Goal: Task Accomplishment & Management: Manage account settings

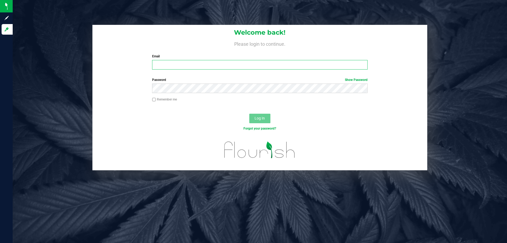
click at [176, 65] on input "Email" at bounding box center [259, 65] width 215 height 10
type input "[EMAIL_ADDRESS][DOMAIN_NAME]"
click at [249, 114] on button "Log In" at bounding box center [259, 119] width 21 height 10
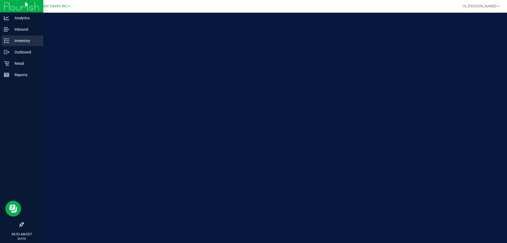
click at [8, 41] on icon at bounding box center [6, 40] width 5 height 5
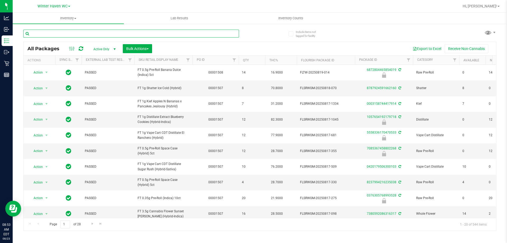
click at [185, 35] on input "text" at bounding box center [131, 34] width 216 height 8
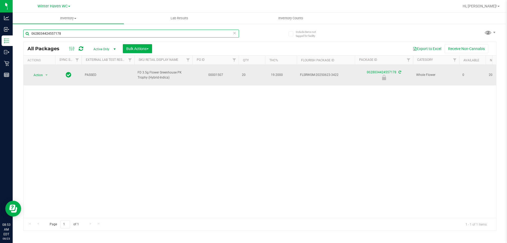
type input "0628034424557178"
click at [43, 71] on span "select" at bounding box center [46, 74] width 7 height 7
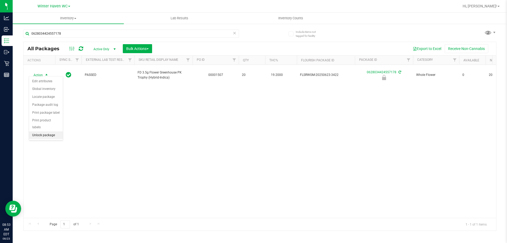
click at [48, 131] on li "Unlock package" at bounding box center [46, 135] width 34 height 8
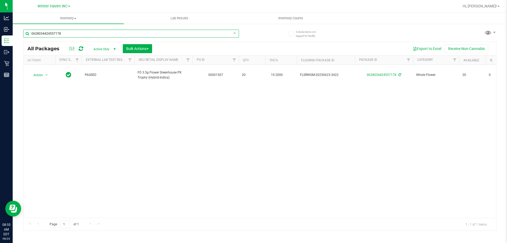
click at [69, 32] on input "0628034424557178" at bounding box center [131, 34] width 216 height 8
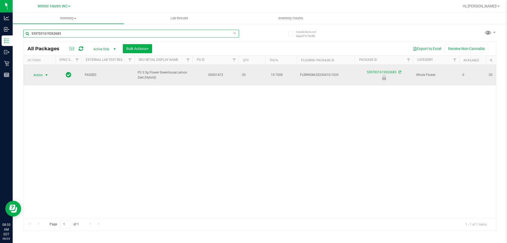
type input "5397031619263683"
click at [33, 76] on span "Action" at bounding box center [36, 74] width 14 height 7
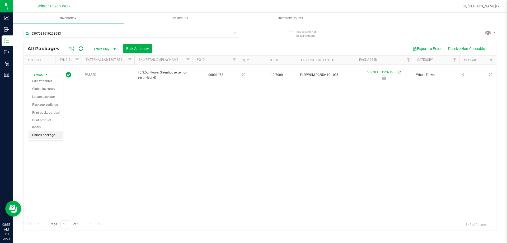
click at [51, 131] on li "Unlock package" at bounding box center [46, 135] width 34 height 8
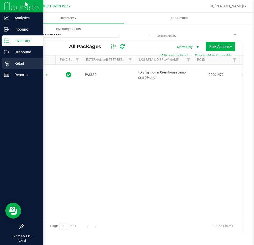
click at [10, 62] on p "Retail" at bounding box center [25, 63] width 32 height 6
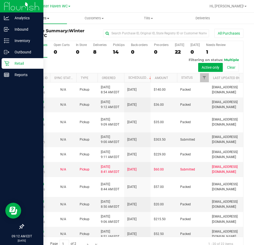
click at [37, 19] on span "Purchases" at bounding box center [40, 18] width 54 height 5
click at [36, 38] on span "Fulfillment" at bounding box center [29, 38] width 33 height 4
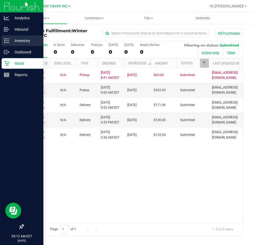
click at [6, 38] on icon at bounding box center [6, 40] width 5 height 5
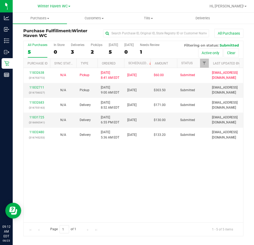
click at [121, 62] on th "Ordered" at bounding box center [110, 63] width 26 height 9
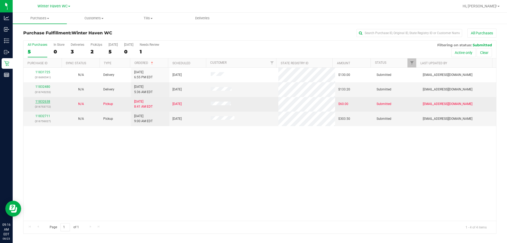
click at [41, 102] on link "11832638" at bounding box center [42, 102] width 15 height 4
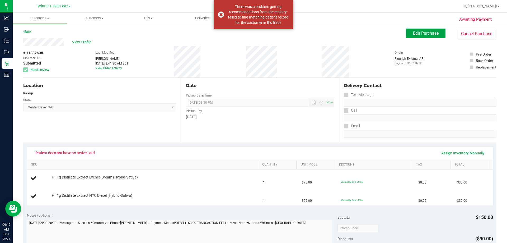
click at [437, 32] on button "Edit Purchase" at bounding box center [426, 34] width 40 height 10
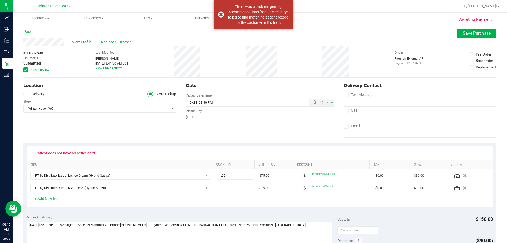
click at [112, 42] on span "Replace Customer" at bounding box center [117, 42] width 32 height 6
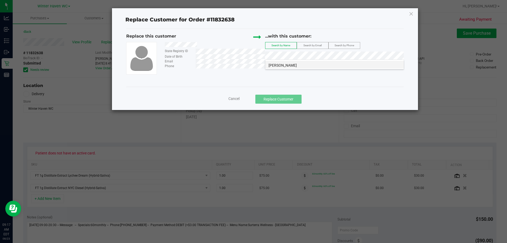
click at [289, 65] on span "[PERSON_NAME]" at bounding box center [283, 65] width 28 height 4
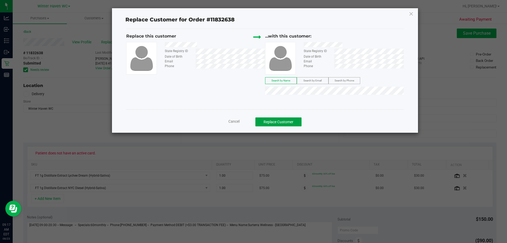
click at [269, 119] on button "Replace Customer" at bounding box center [278, 121] width 46 height 9
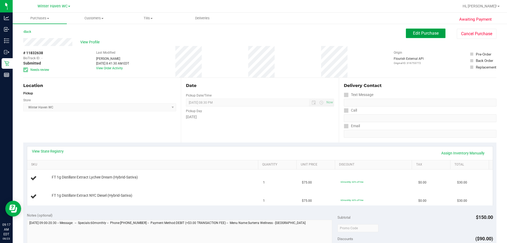
click at [424, 34] on span "Edit Purchase" at bounding box center [426, 33] width 26 height 5
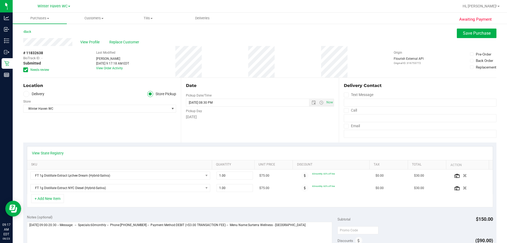
click at [43, 70] on span "Needs review" at bounding box center [39, 69] width 19 height 5
click at [0, 0] on input "Needs review" at bounding box center [0, 0] width 0 height 0
click at [481, 37] on button "Save Purchase" at bounding box center [477, 34] width 40 height 10
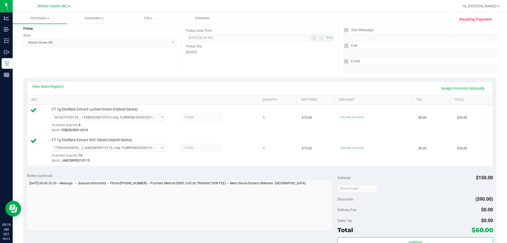
scroll to position [132, 0]
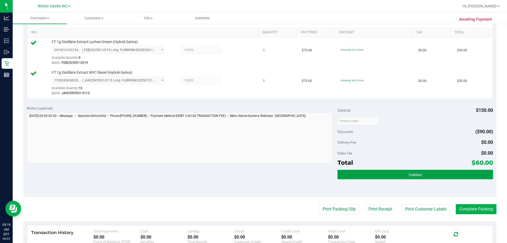
click at [404, 177] on button "Validate" at bounding box center [415, 175] width 155 height 10
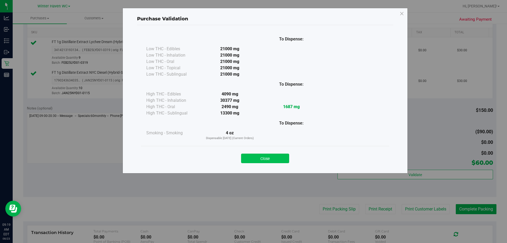
click at [277, 161] on button "Close" at bounding box center [265, 158] width 48 height 10
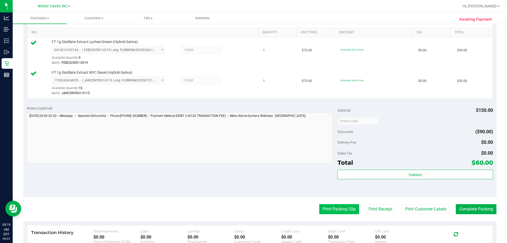
click at [341, 207] on button "Print Packing Slip" at bounding box center [339, 209] width 40 height 10
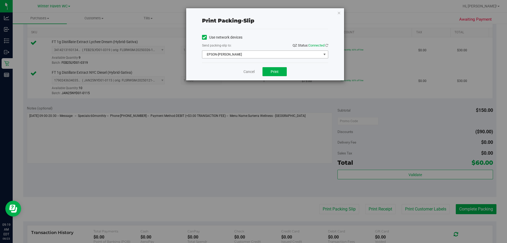
click at [269, 51] on span "EPSON-[PERSON_NAME]" at bounding box center [261, 54] width 119 height 7
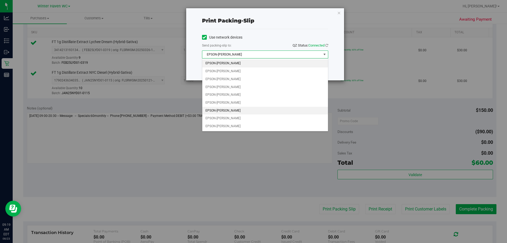
click at [228, 112] on li "EPSON-[PERSON_NAME]" at bounding box center [265, 111] width 126 height 8
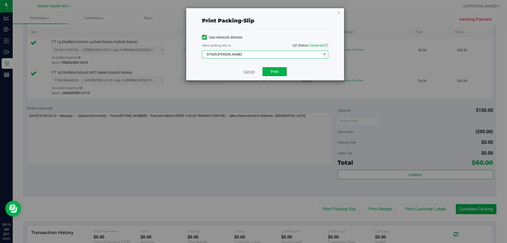
click at [227, 73] on div "Cancel Print" at bounding box center [265, 72] width 126 height 18
click at [274, 71] on span "Print" at bounding box center [275, 71] width 8 height 4
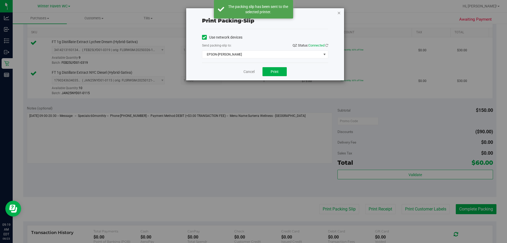
click at [340, 16] on icon "button" at bounding box center [339, 13] width 4 height 6
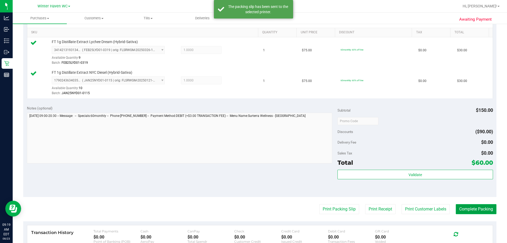
click at [468, 206] on button "Complete Packing" at bounding box center [476, 209] width 41 height 10
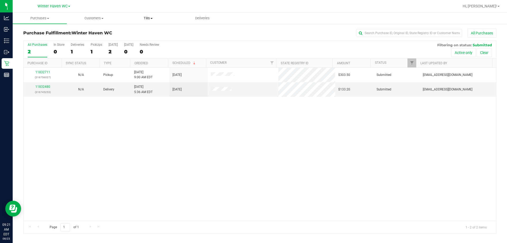
click at [144, 18] on span "Tills" at bounding box center [148, 18] width 54 height 5
click at [143, 33] on span "Manage tills" at bounding box center [139, 32] width 36 height 4
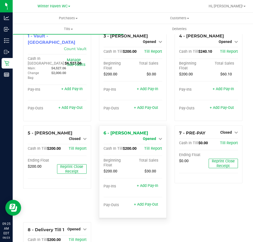
click at [148, 137] on span "Opened" at bounding box center [149, 139] width 13 height 4
click at [148, 142] on link "Close Till" at bounding box center [150, 143] width 14 height 4
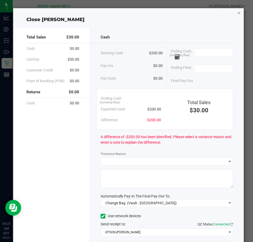
click at [237, 13] on icon "button" at bounding box center [239, 13] width 4 height 6
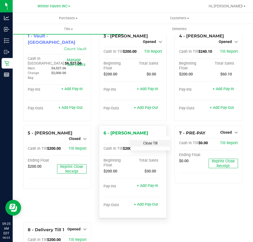
click at [152, 142] on link "Close Till" at bounding box center [150, 143] width 14 height 4
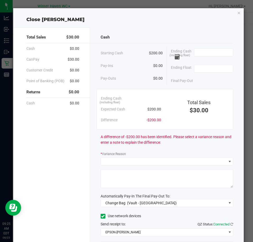
click at [237, 13] on div "Close [PERSON_NAME] Total Sales $30.00 Cash $0.00 CanPay $30.00 Customer Credit…" at bounding box center [128, 139] width 231 height 263
click at [237, 12] on icon "button" at bounding box center [239, 13] width 4 height 6
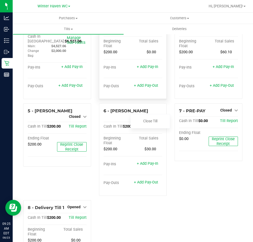
scroll to position [53, 0]
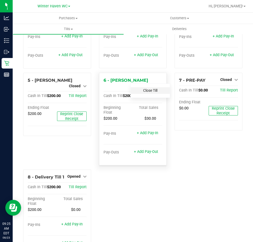
click at [154, 91] on link "Close Till" at bounding box center [150, 90] width 14 height 4
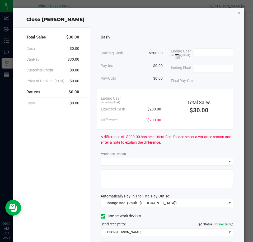
click at [236, 9] on div "Close [PERSON_NAME] Total Sales $30.00 Cash $0.00 CanPay $30.00 Customer Credit…" at bounding box center [128, 139] width 231 height 263
click at [237, 15] on icon "button" at bounding box center [239, 13] width 4 height 6
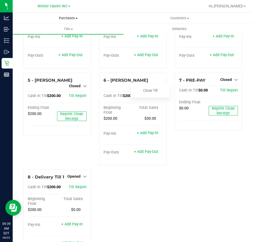
click at [73, 19] on span "Purchases" at bounding box center [68, 18] width 111 height 5
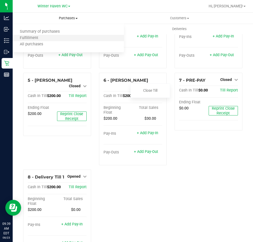
click at [68, 38] on li "Fulfillment" at bounding box center [68, 38] width 111 height 6
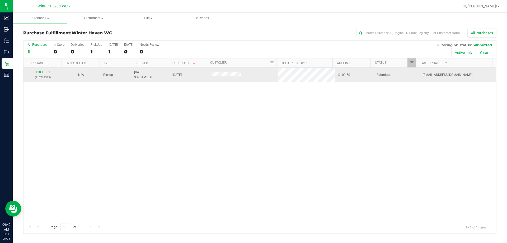
click at [45, 74] on div "11833003 (316763515)" at bounding box center [43, 75] width 32 height 10
click at [43, 73] on link "11833003" at bounding box center [42, 72] width 15 height 4
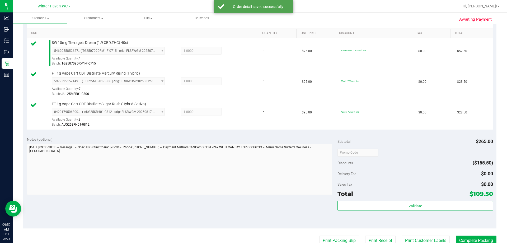
scroll to position [185, 0]
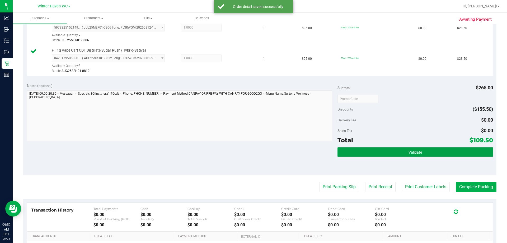
click at [421, 156] on button "Validate" at bounding box center [415, 152] width 155 height 10
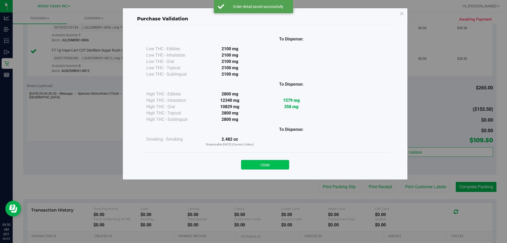
click at [271, 165] on button "Close" at bounding box center [265, 165] width 48 height 10
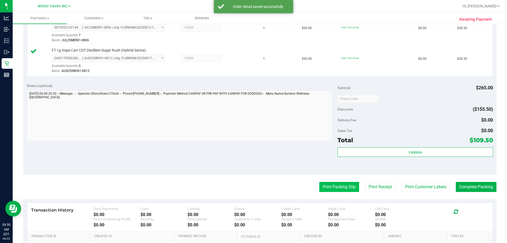
click at [323, 182] on button "Print Packing Slip" at bounding box center [339, 187] width 40 height 10
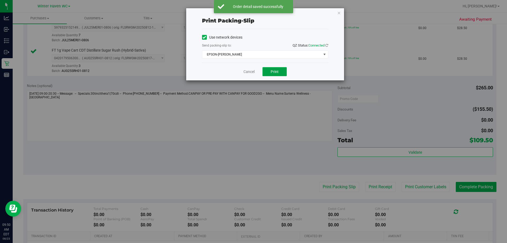
click at [278, 72] on span "Print" at bounding box center [275, 71] width 8 height 4
click at [338, 13] on icon "button" at bounding box center [339, 13] width 4 height 6
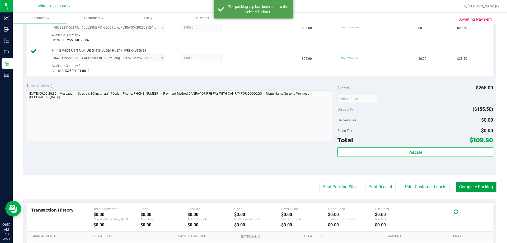
click at [477, 190] on button "Complete Packing" at bounding box center [476, 187] width 41 height 10
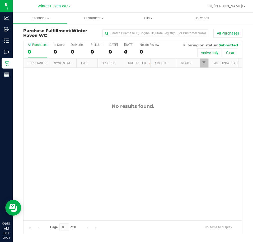
click at [178, 152] on div "No results found." at bounding box center [133, 162] width 219 height 188
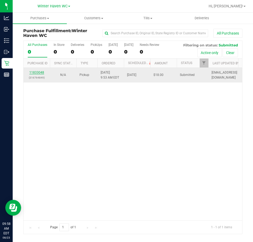
click at [41, 73] on link "11833048" at bounding box center [36, 73] width 15 height 4
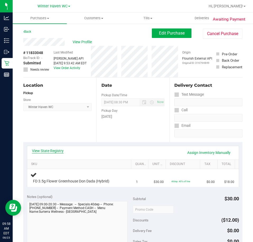
click at [55, 150] on link "View State Registry" at bounding box center [48, 150] width 32 height 5
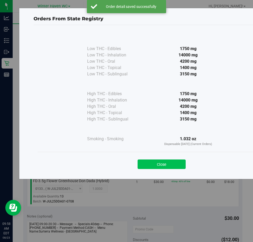
click at [168, 166] on button "Close" at bounding box center [162, 165] width 48 height 10
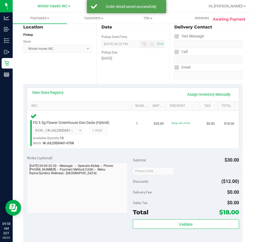
scroll to position [132, 0]
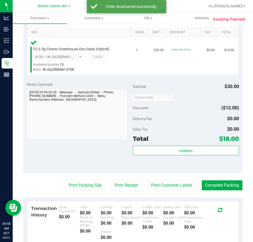
click at [176, 146] on div "Subtotal $30.00 Discounts ($12.00) Delivery Fee $0.00 Sales Tax $0.00 Total $18…" at bounding box center [186, 126] width 106 height 88
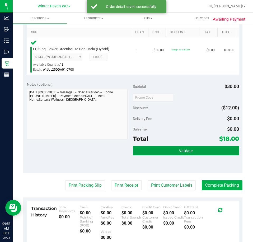
click at [182, 153] on span "Validate" at bounding box center [185, 151] width 13 height 4
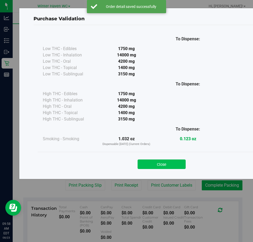
click at [169, 167] on button "Close" at bounding box center [162, 165] width 48 height 10
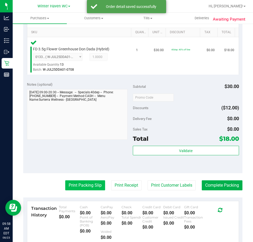
click at [80, 186] on button "Print Packing Slip" at bounding box center [85, 186] width 40 height 10
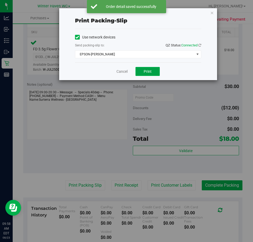
click at [151, 71] on span "Print" at bounding box center [148, 71] width 8 height 4
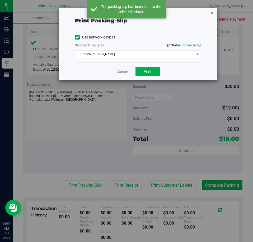
click at [213, 12] on icon "button" at bounding box center [212, 13] width 4 height 6
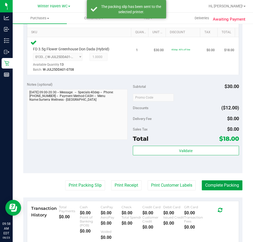
click at [230, 182] on button "Complete Packing" at bounding box center [222, 186] width 41 height 10
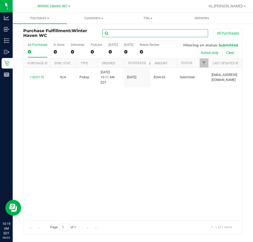
click at [154, 33] on input "text" at bounding box center [155, 33] width 106 height 8
paste input "11833003"
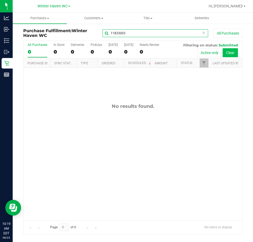
type input "11833003"
click at [232, 54] on button "Clear" at bounding box center [230, 52] width 15 height 9
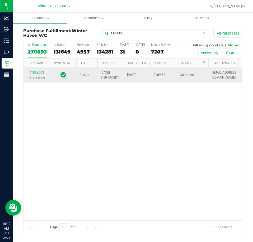
click at [31, 74] on link "11833003" at bounding box center [36, 73] width 15 height 4
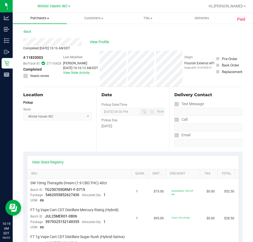
click at [42, 21] on uib-tab-heading "Purchases Summary of purchases Fulfillment All purchases" at bounding box center [40, 18] width 54 height 11
click at [94, 17] on span "Customers" at bounding box center [94, 18] width 54 height 5
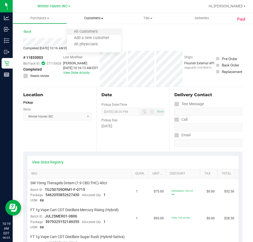
click at [94, 29] on li "All customers" at bounding box center [94, 32] width 54 height 6
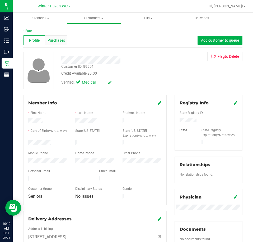
click at [52, 40] on span "Purchases" at bounding box center [56, 41] width 17 height 6
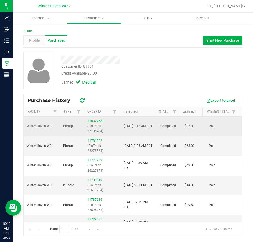
click at [99, 121] on link "11832768" at bounding box center [94, 121] width 15 height 4
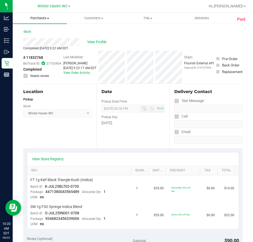
click at [46, 15] on uib-tab-heading "Purchases Summary of purchases Fulfillment All purchases" at bounding box center [40, 18] width 54 height 11
click at [45, 41] on li "Fulfillment" at bounding box center [40, 38] width 54 height 6
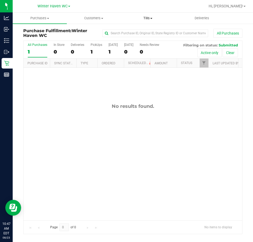
click at [147, 17] on span "Tills" at bounding box center [148, 18] width 54 height 5
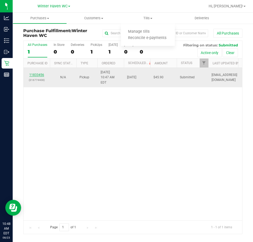
click at [40, 73] on link "11833456" at bounding box center [36, 75] width 15 height 4
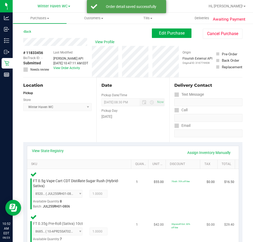
scroll to position [132, 0]
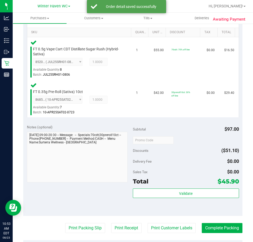
click at [186, 202] on div "Validate" at bounding box center [186, 201] width 106 height 24
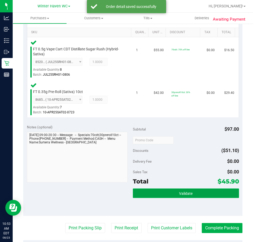
click at [188, 194] on span "Validate" at bounding box center [185, 194] width 13 height 4
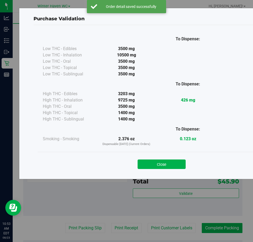
click at [158, 159] on div "Close" at bounding box center [161, 162] width 240 height 13
click at [157, 166] on button "Close" at bounding box center [162, 165] width 48 height 10
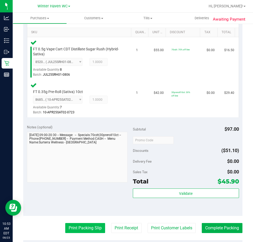
click at [84, 228] on button "Print Packing Slip" at bounding box center [85, 228] width 40 height 10
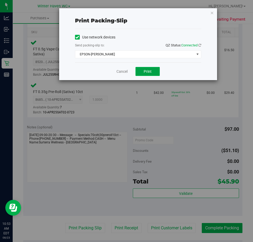
click at [151, 72] on span "Print" at bounding box center [148, 71] width 8 height 4
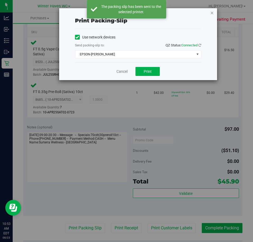
click at [214, 16] on icon "button" at bounding box center [212, 13] width 4 height 6
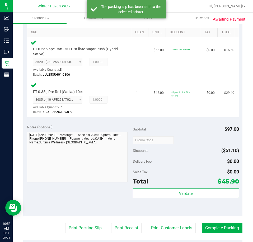
click at [222, 221] on purchase-details "Back Edit Purchase Cancel Purchase View Profile # 11833456 BioTrack ID: - Submi…" at bounding box center [132, 119] width 219 height 447
click at [223, 230] on button "Complete Packing" at bounding box center [222, 228] width 41 height 10
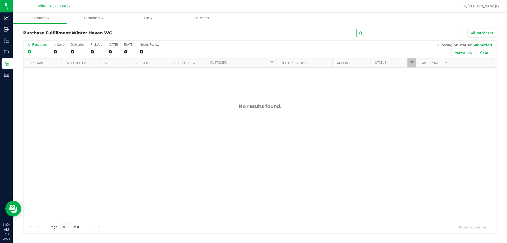
click at [377, 36] on input "text" at bounding box center [410, 33] width 106 height 8
paste input "11829687"
type input "11829687"
click at [486, 51] on button "Clear" at bounding box center [484, 52] width 15 height 9
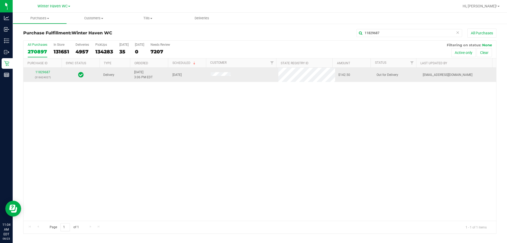
click at [45, 74] on div "11829687 (316624027)" at bounding box center [43, 75] width 32 height 10
click at [43, 73] on link "11829687" at bounding box center [42, 72] width 15 height 4
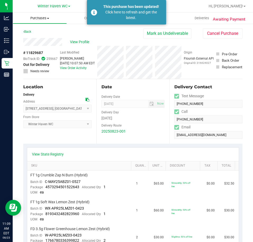
click at [43, 23] on uib-tab-heading "Purchases Summary of purchases Fulfillment All purchases" at bounding box center [40, 18] width 54 height 11
click at [47, 38] on li "Fulfillment" at bounding box center [40, 38] width 54 height 6
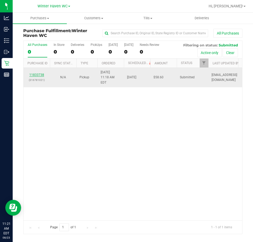
click at [36, 74] on link "11833738" at bounding box center [36, 75] width 15 height 4
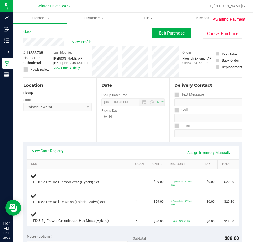
click at [62, 156] on div "View State Registry Assign Inventory Manually" at bounding box center [133, 152] width 202 height 9
click at [56, 147] on div "View State Registry Assign Inventory Manually" at bounding box center [133, 152] width 212 height 13
click at [58, 152] on link "View State Registry" at bounding box center [48, 150] width 32 height 5
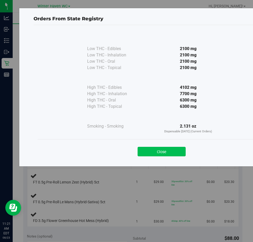
click at [181, 150] on button "Close" at bounding box center [162, 152] width 48 height 10
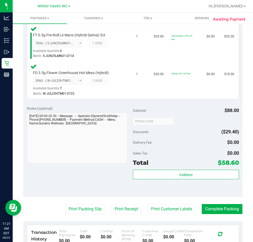
scroll to position [185, 0]
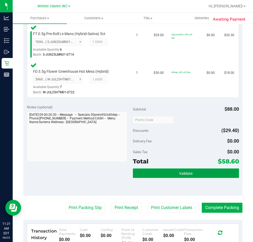
click at [195, 174] on button "Validate" at bounding box center [186, 174] width 106 height 10
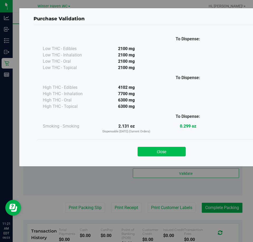
click at [159, 152] on button "Close" at bounding box center [162, 152] width 48 height 10
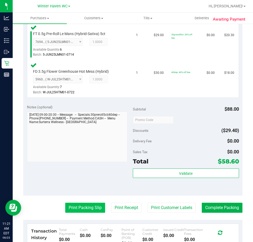
click at [90, 209] on button "Print Packing Slip" at bounding box center [85, 208] width 40 height 10
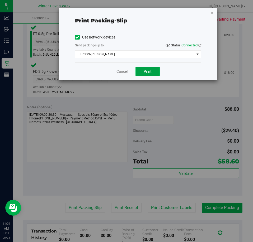
click at [149, 70] on span "Print" at bounding box center [148, 71] width 8 height 4
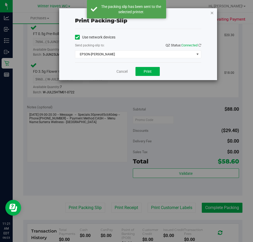
click at [211, 14] on icon "button" at bounding box center [212, 13] width 4 height 6
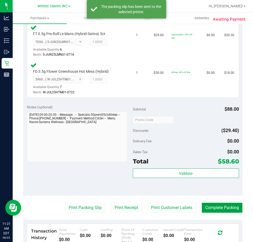
click at [218, 212] on button "Complete Packing" at bounding box center [222, 208] width 41 height 10
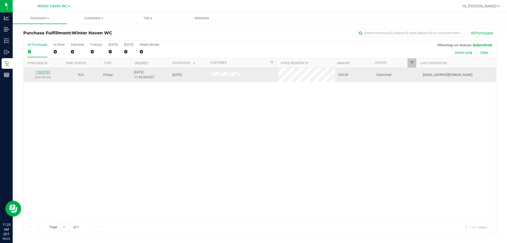
click at [37, 71] on link "11833783" at bounding box center [42, 72] width 15 height 4
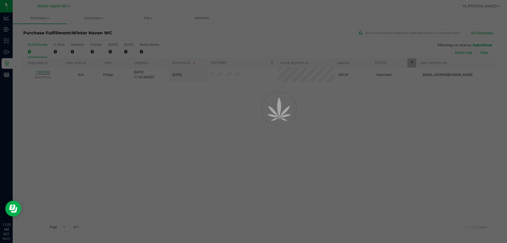
click at [39, 71] on div at bounding box center [253, 121] width 507 height 243
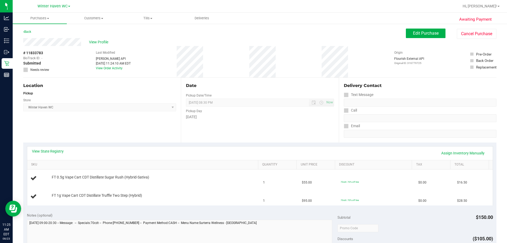
scroll to position [26, 0]
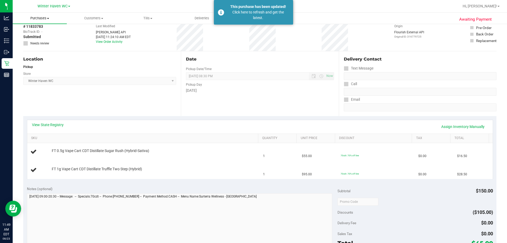
click at [45, 19] on span "Purchases" at bounding box center [40, 18] width 54 height 5
click at [44, 37] on span "Fulfillment" at bounding box center [29, 38] width 33 height 4
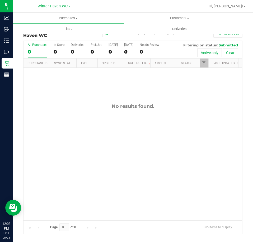
click at [66, 107] on div "No results found." at bounding box center [133, 107] width 219 height 6
click at [191, 35] on input "text" at bounding box center [155, 33] width 106 height 8
paste input "11832683"
type input "11832683"
click at [229, 54] on button "Clear" at bounding box center [230, 52] width 15 height 9
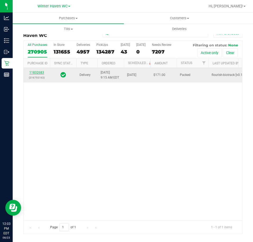
click at [35, 73] on link "11832683" at bounding box center [36, 73] width 15 height 4
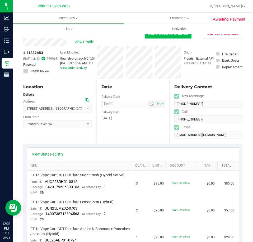
click at [168, 36] on button "Send Back to Created" at bounding box center [168, 34] width 47 height 10
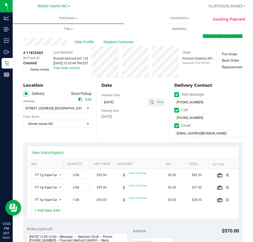
click at [114, 134] on div "Date Delivery Date [DATE] Now [DATE] 08:00 AM Now Delivery Day [DATE]" at bounding box center [132, 110] width 73 height 65
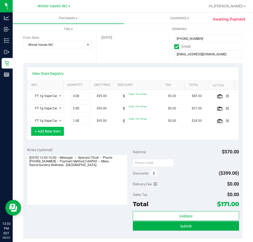
click at [52, 133] on button "+ Add New Item" at bounding box center [47, 131] width 33 height 9
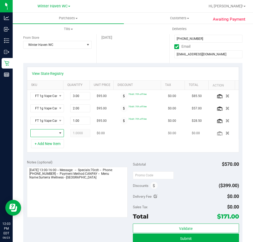
click at [48, 131] on span "NO DATA FOUND" at bounding box center [44, 133] width 26 height 7
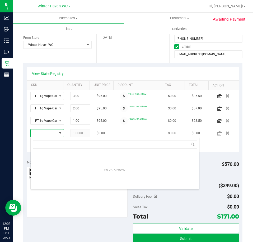
scroll to position [8, 26]
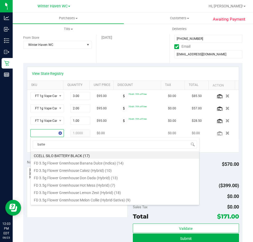
type input "batter"
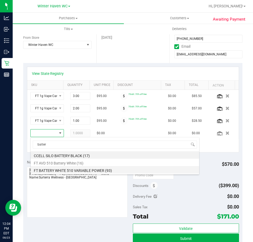
click at [62, 170] on li "FT BATTERY WHITE 510 VARIABLE POWER (93)" at bounding box center [115, 169] width 168 height 7
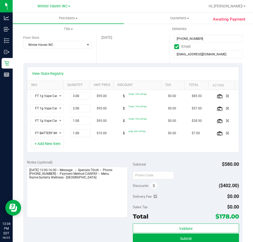
click at [74, 139] on td "1.00 1" at bounding box center [80, 133] width 26 height 12
click at [74, 134] on span "1.00 1" at bounding box center [80, 133] width 20 height 8
click at [74, 134] on input "1" at bounding box center [81, 133] width 20 height 7
type input "2"
type input "2.00"
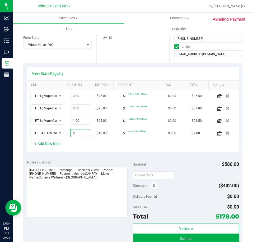
click at [91, 152] on div "+ Add New Item" at bounding box center [133, 145] width 212 height 13
click at [53, 142] on button "+ Add New Item" at bounding box center [47, 143] width 33 height 9
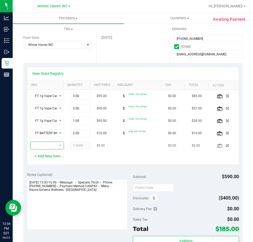
click at [47, 147] on span "NO DATA FOUND" at bounding box center [44, 145] width 26 height 7
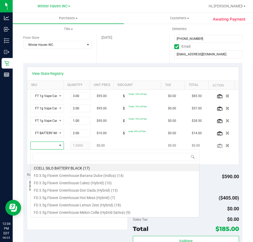
scroll to position [8, 22]
type input "gpe"
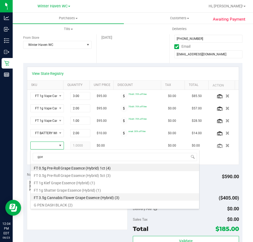
click at [72, 196] on li "FT 3.5g Cannabis Flower Grape Essence (Hybrid) (3)" at bounding box center [115, 197] width 168 height 7
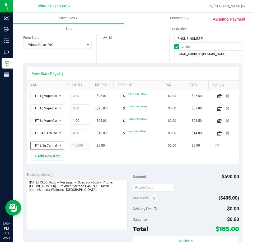
click at [132, 169] on div "Notes (optional) Subtotal $590.00 Discounts ($405.00) Delivery Fee $0.00 Sales …" at bounding box center [132, 216] width 219 height 95
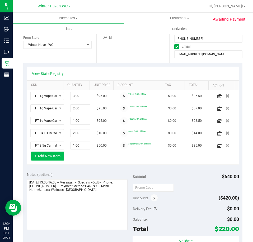
click at [54, 155] on button "+ Add New Item" at bounding box center [47, 156] width 33 height 9
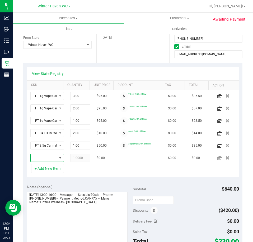
click at [57, 157] on span "NO DATA FOUND" at bounding box center [60, 157] width 7 height 7
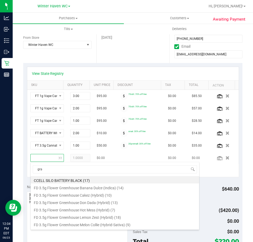
type input "grav"
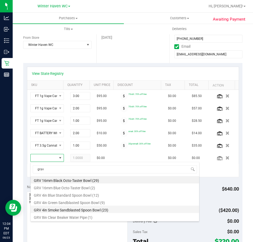
click at [112, 210] on li "GRV 4in Smoke Sandblasted Spoon Bowl (23)" at bounding box center [115, 209] width 168 height 7
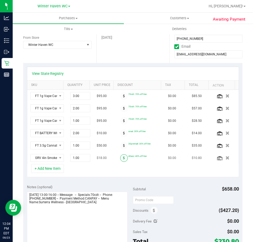
click at [123, 158] on icon at bounding box center [124, 158] width 2 height 3
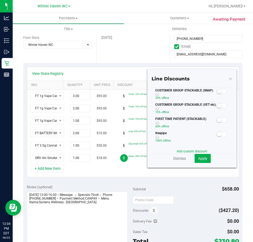
scroll to position [26, 0]
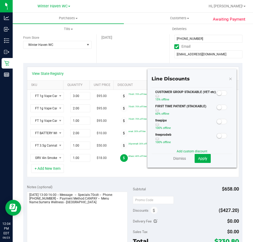
click at [217, 122] on small at bounding box center [219, 121] width 5 height 5
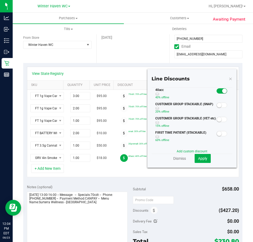
click at [222, 91] on small at bounding box center [224, 91] width 5 height 5
click at [199, 160] on span "Apply" at bounding box center [202, 159] width 9 height 4
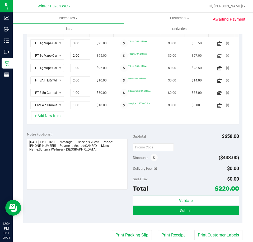
scroll to position [211, 0]
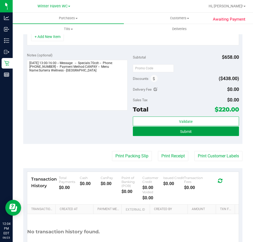
click at [184, 134] on span "Submit" at bounding box center [186, 132] width 12 height 4
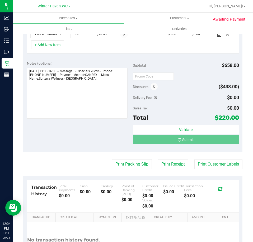
scroll to position [195, 0]
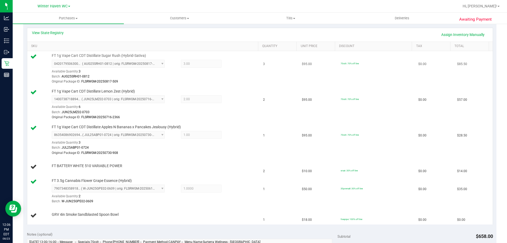
scroll to position [168, 0]
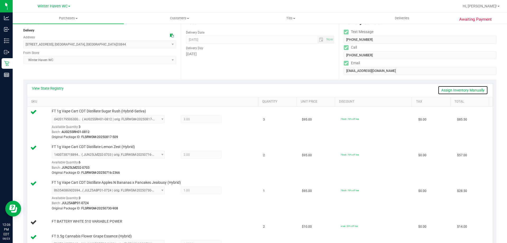
click at [466, 91] on link "Assign Inventory Manually" at bounding box center [463, 90] width 50 height 9
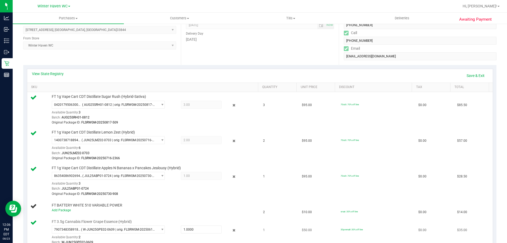
scroll to position [195, 0]
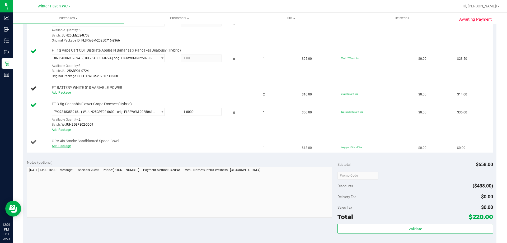
click at [66, 146] on link "Add Package" at bounding box center [61, 146] width 19 height 4
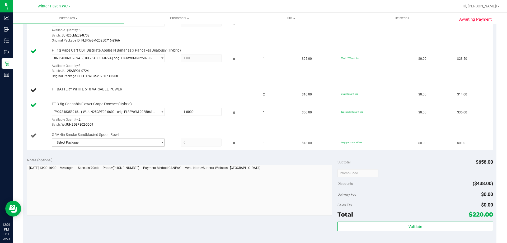
click at [138, 140] on span "Select Package" at bounding box center [105, 142] width 106 height 7
click at [123, 165] on span "( 1992264-072025 | orig: FLTW-20250718-017 )" at bounding box center [119, 164] width 68 height 4
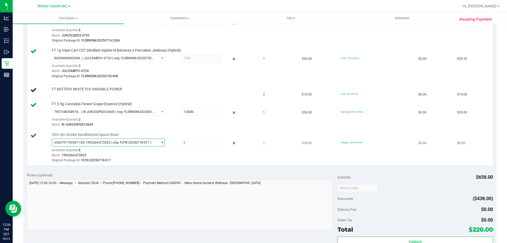
click at [134, 140] on span "6366797193567135 ( 1992264-072025 | orig: FLTW-20250718-017 )" at bounding box center [105, 142] width 106 height 7
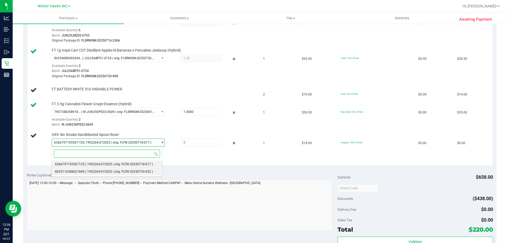
click at [124, 174] on li "8025116388021849 ( 1992264-072025 | orig: FLTW-20250730-032 )" at bounding box center [107, 171] width 110 height 7
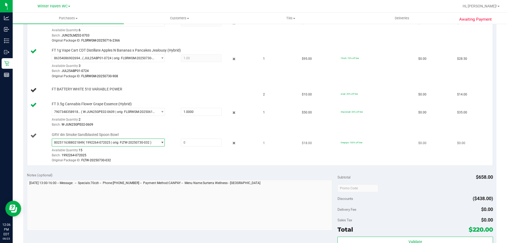
click at [135, 140] on span "8025116388021849 ( 1992264-072025 | orig: FLTW-20250730-032 )" at bounding box center [105, 142] width 106 height 7
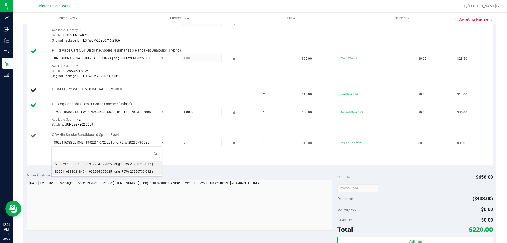
click at [127, 164] on span "( 1992264-072025 | orig: FLTW-20250718-017 )" at bounding box center [119, 164] width 68 height 4
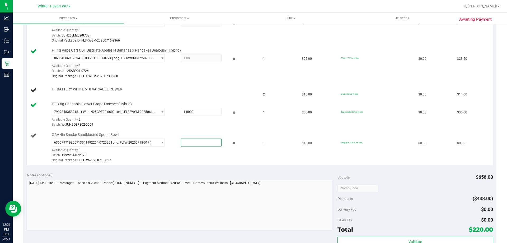
click at [185, 144] on span at bounding box center [201, 142] width 41 height 8
type input "1"
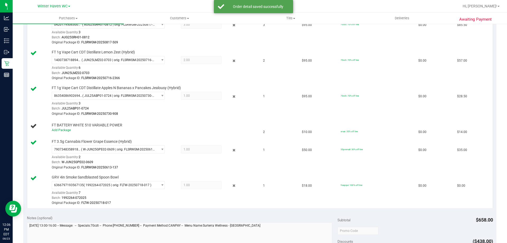
scroll to position [63, 0]
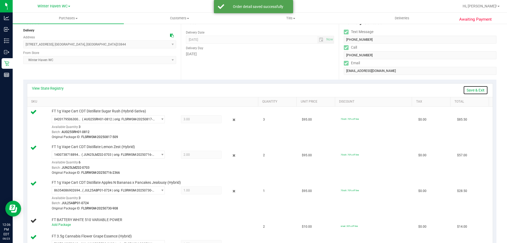
click at [477, 90] on link "Save & Exit" at bounding box center [475, 90] width 25 height 9
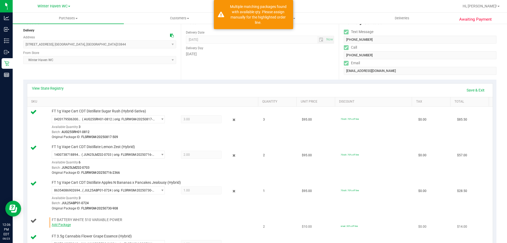
click at [60, 224] on link "Add Package" at bounding box center [61, 225] width 19 height 4
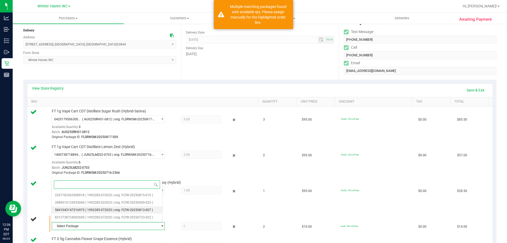
click at [117, 206] on li "5841043147316973 ( 1992285-072025 | orig: FLTW-20250813-007 )" at bounding box center [107, 209] width 110 height 7
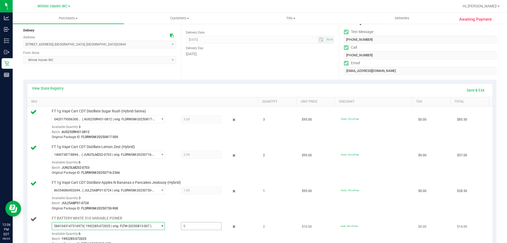
click at [195, 229] on span at bounding box center [201, 226] width 41 height 8
click at [194, 226] on span at bounding box center [201, 226] width 41 height 8
type input "2"
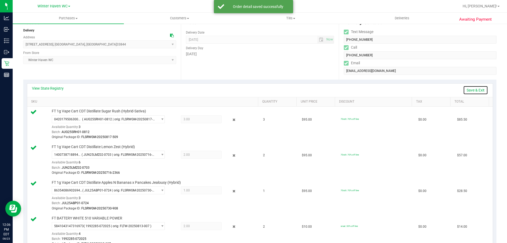
click at [469, 86] on link "Save & Exit" at bounding box center [475, 90] width 25 height 9
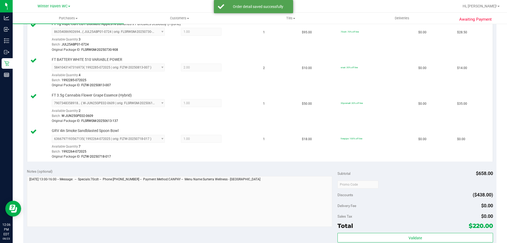
scroll to position [274, 0]
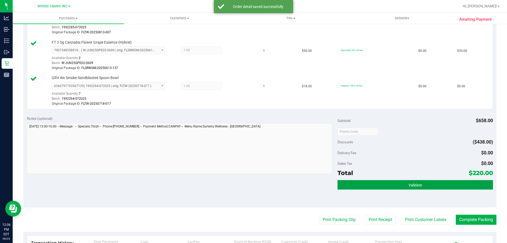
click at [415, 186] on span "Validate" at bounding box center [415, 185] width 13 height 4
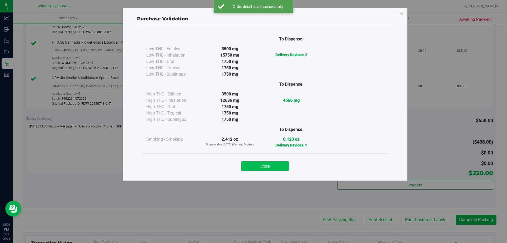
click at [273, 170] on button "Close" at bounding box center [265, 166] width 48 height 10
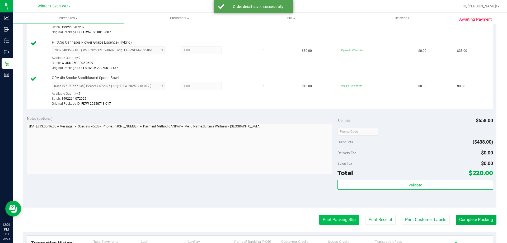
click at [341, 222] on button "Print Packing Slip" at bounding box center [339, 219] width 40 height 10
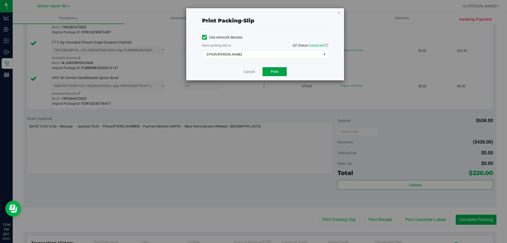
click at [280, 74] on button "Print" at bounding box center [275, 71] width 24 height 9
click at [251, 72] on link "Cancel" at bounding box center [248, 72] width 11 height 6
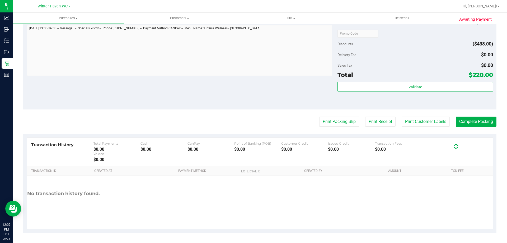
scroll to position [372, 0]
click at [473, 119] on button "Complete Packing" at bounding box center [476, 121] width 41 height 10
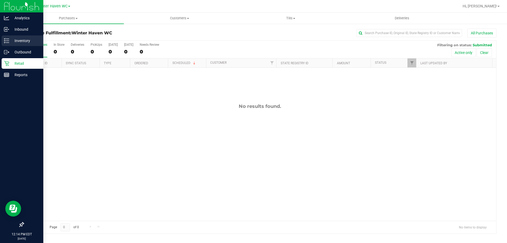
click at [8, 43] on div "Inventory" at bounding box center [23, 40] width 42 height 11
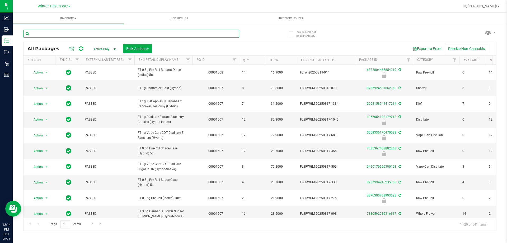
click at [63, 30] on input "text" at bounding box center [131, 34] width 216 height 8
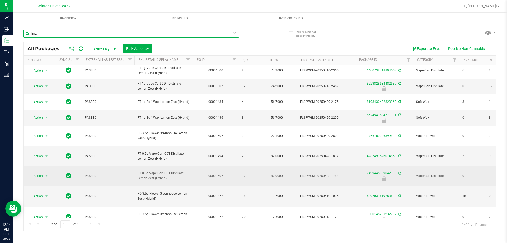
scroll to position [39, 0]
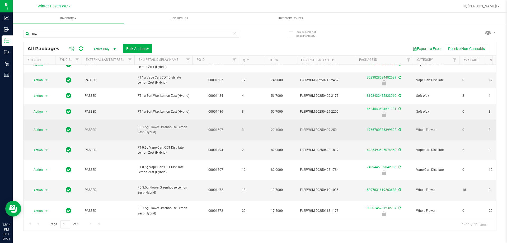
drag, startPoint x: 162, startPoint y: 139, endPoint x: 134, endPoint y: 135, distance: 28.0
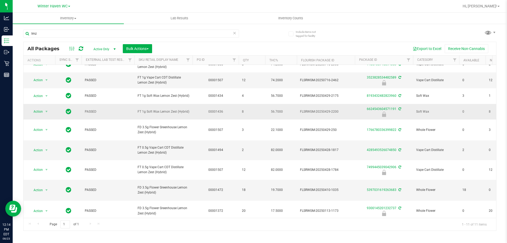
copy tr "FD 3.5g Flower Greenhouse Lemon Zest (Hybrid)"
click at [109, 35] on input "lmz" at bounding box center [131, 34] width 216 height 8
paste input "FD 3.5g Flower Greenhouse Lemon Zest (Hybrid)"
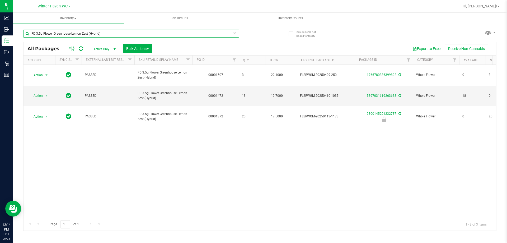
type input "FD 3.5g Flower Greenhouse Lemon Zest (Hybrid)"
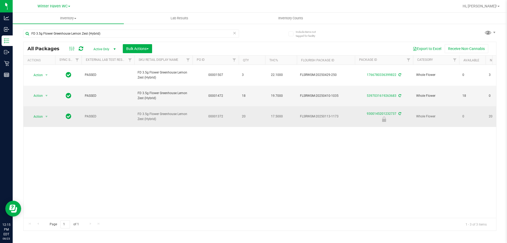
click at [297, 106] on td "FLSRWGM-20250113-1173" at bounding box center [326, 116] width 58 height 21
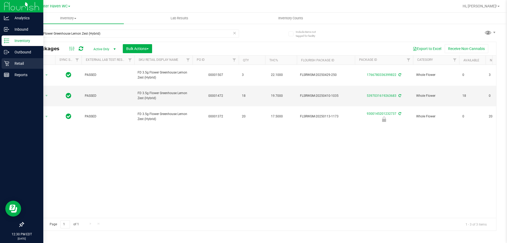
click at [13, 61] on p "Retail" at bounding box center [25, 63] width 32 height 6
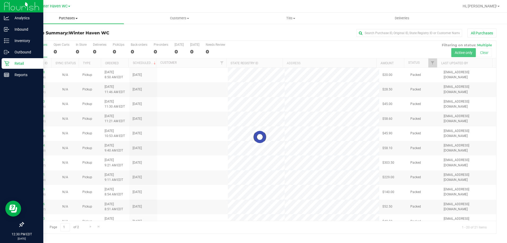
click at [76, 20] on span "Purchases" at bounding box center [68, 18] width 111 height 5
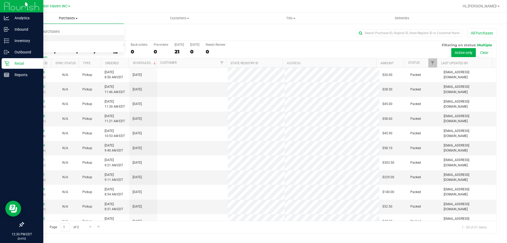
click at [59, 41] on li "Fulfillment" at bounding box center [68, 38] width 111 height 6
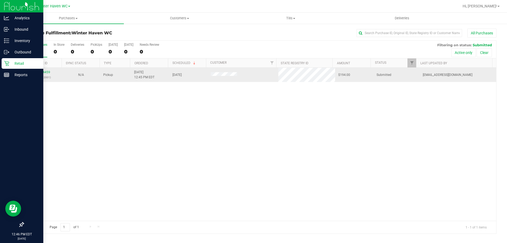
click at [32, 71] on div "11834459 (316802001)" at bounding box center [43, 75] width 32 height 10
click at [38, 75] on p "(316802001)" at bounding box center [43, 77] width 32 height 5
click at [42, 73] on link "11834459" at bounding box center [42, 72] width 15 height 4
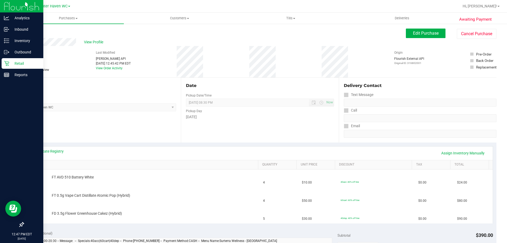
scroll to position [53, 0]
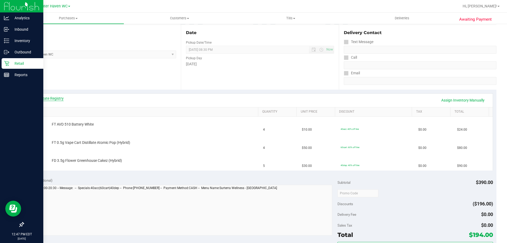
click at [49, 100] on link "View State Registry" at bounding box center [48, 98] width 32 height 5
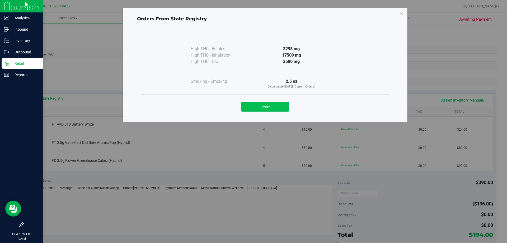
click at [278, 108] on button "Close" at bounding box center [265, 107] width 48 height 10
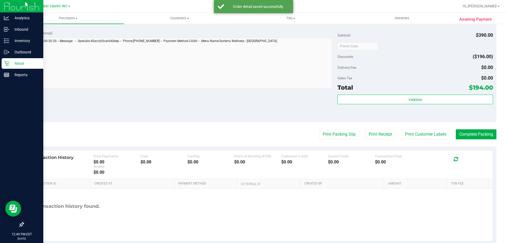
scroll to position [238, 0]
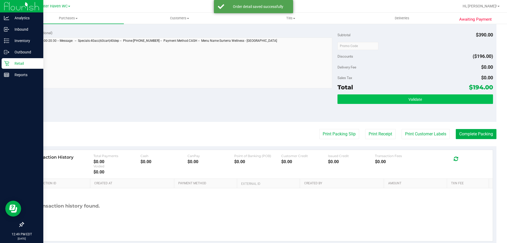
drag, startPoint x: 438, startPoint y: 93, endPoint x: 436, endPoint y: 97, distance: 4.4
click at [438, 93] on div "Subtotal $390.00 Discounts ($196.00) Delivery Fee $0.00 Sales Tax $0.00 Total $…" at bounding box center [415, 74] width 155 height 88
click at [436, 97] on button "Validate" at bounding box center [415, 99] width 155 height 10
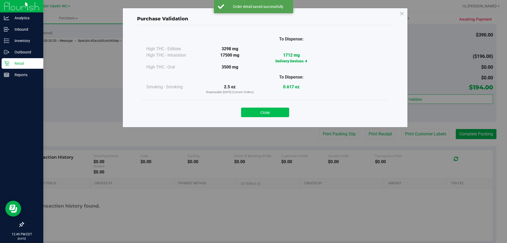
click at [256, 112] on button "Close" at bounding box center [265, 112] width 48 height 10
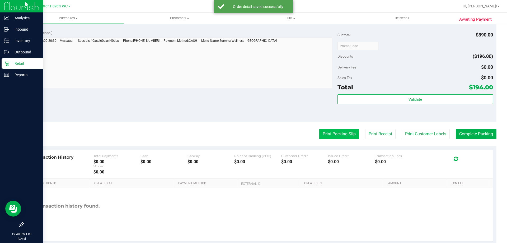
click at [328, 134] on button "Print Packing Slip" at bounding box center [339, 134] width 40 height 10
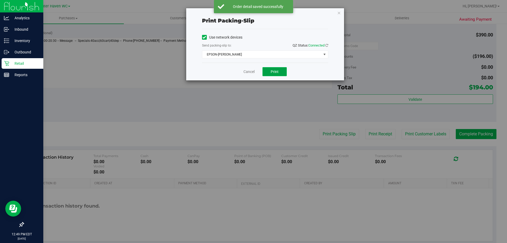
click at [275, 73] on span "Print" at bounding box center [275, 71] width 8 height 4
click at [338, 13] on icon "button" at bounding box center [339, 13] width 4 height 6
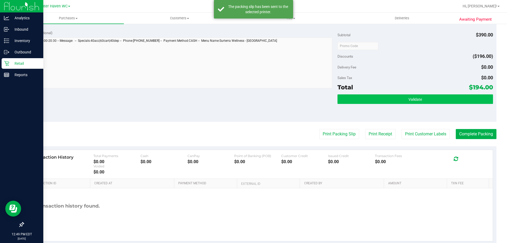
drag, startPoint x: 425, startPoint y: 90, endPoint x: 423, endPoint y: 96, distance: 6.7
click at [425, 90] on div "Total $194.00" at bounding box center [415, 87] width 155 height 10
click at [423, 97] on button "Validate" at bounding box center [415, 99] width 155 height 10
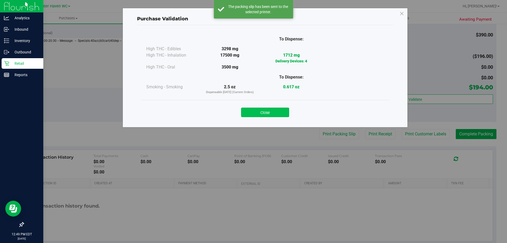
click at [272, 113] on button "Close" at bounding box center [265, 112] width 48 height 10
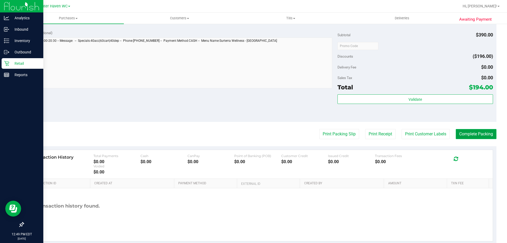
click at [489, 135] on button "Complete Packing" at bounding box center [476, 134] width 41 height 10
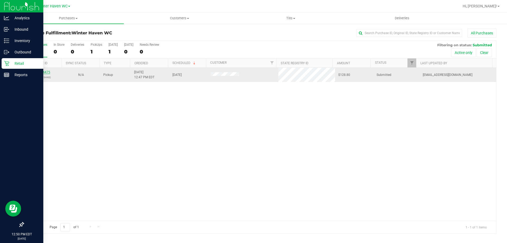
click at [43, 71] on link "11834475" at bounding box center [42, 72] width 15 height 4
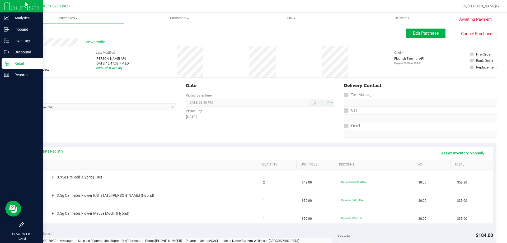
click at [59, 150] on link "View State Registry" at bounding box center [48, 150] width 32 height 5
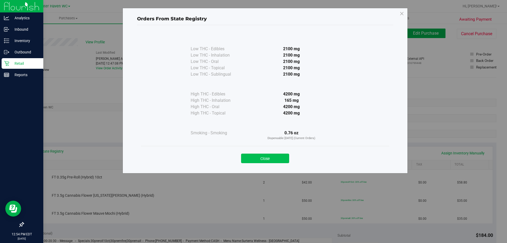
click at [263, 158] on button "Close" at bounding box center [265, 158] width 48 height 10
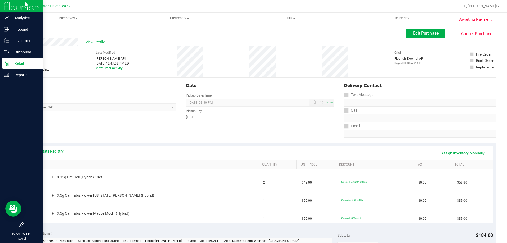
click at [45, 148] on div "View State Registry Assign Inventory Manually" at bounding box center [260, 152] width 466 height 13
click at [47, 153] on link "View State Registry" at bounding box center [48, 150] width 32 height 5
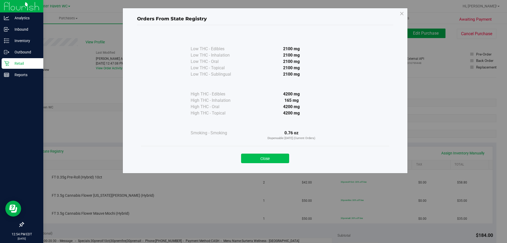
click at [252, 163] on button "Close" at bounding box center [265, 158] width 48 height 10
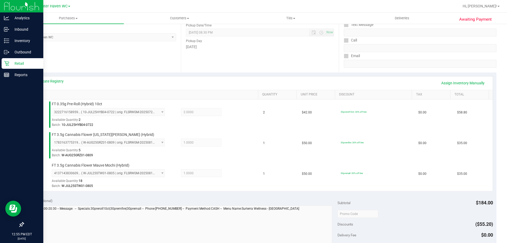
scroll to position [158, 0]
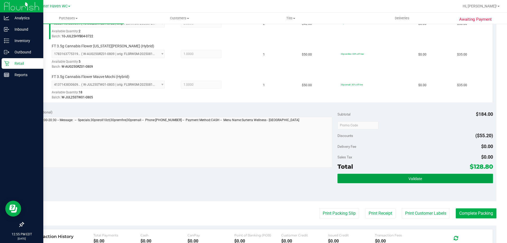
click at [410, 174] on button "Validate" at bounding box center [415, 179] width 155 height 10
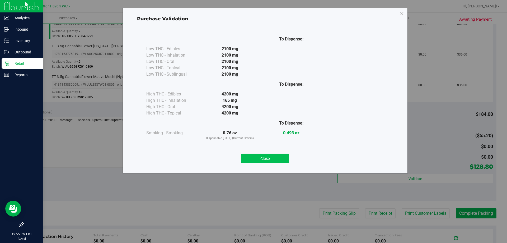
click at [263, 162] on button "Close" at bounding box center [265, 158] width 48 height 10
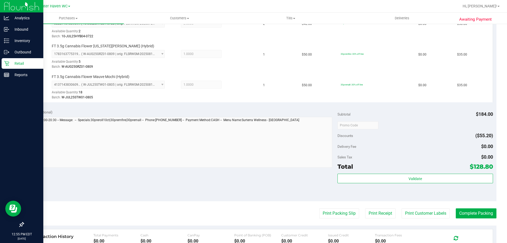
click at [324, 206] on purchase-details "Back Edit Purchase Cancel Purchase View Profile # 11834475 BioTrack ID: - Submi…" at bounding box center [259, 97] width 473 height 454
click at [325, 207] on purchase-details "Back Edit Purchase Cancel Purchase View Profile # 11834475 BioTrack ID: - Submi…" at bounding box center [259, 97] width 473 height 454
click at [326, 211] on button "Print Packing Slip" at bounding box center [339, 213] width 40 height 10
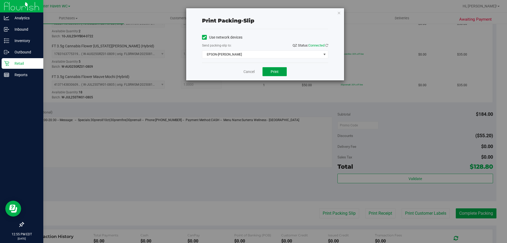
click at [272, 75] on button "Print" at bounding box center [275, 71] width 24 height 9
click at [248, 69] on link "Cancel" at bounding box center [248, 72] width 11 height 6
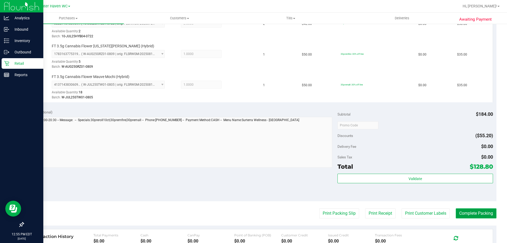
click at [470, 210] on button "Complete Packing" at bounding box center [476, 213] width 41 height 10
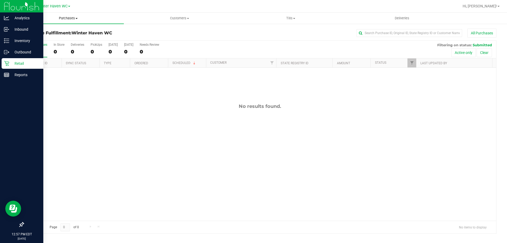
click at [78, 16] on span "Purchases" at bounding box center [68, 18] width 111 height 5
click at [78, 38] on li "Fulfillment" at bounding box center [68, 38] width 111 height 6
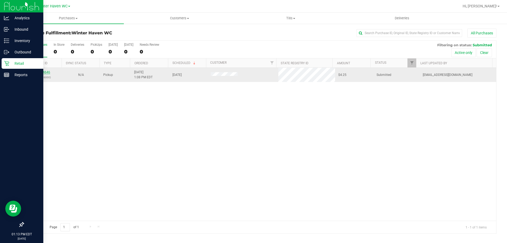
click at [49, 72] on link "11834646" at bounding box center [42, 72] width 15 height 4
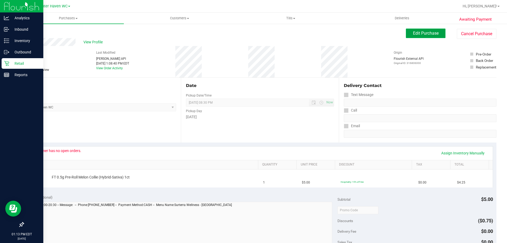
click at [426, 33] on span "Edit Purchase" at bounding box center [426, 33] width 26 height 5
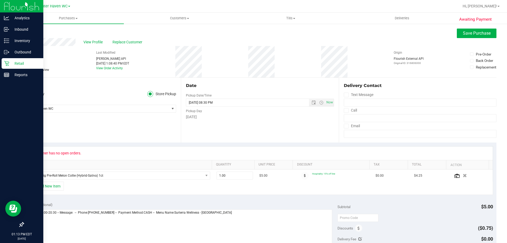
click at [42, 67] on span "Needs review" at bounding box center [39, 69] width 19 height 5
click at [0, 0] on input "Needs review" at bounding box center [0, 0] width 0 height 0
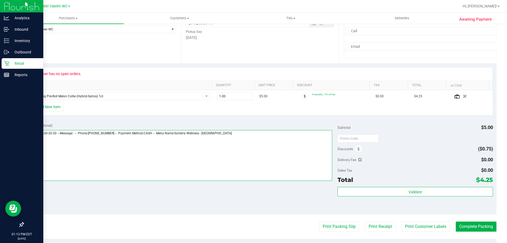
click at [276, 156] on textarea at bounding box center [180, 155] width 306 height 51
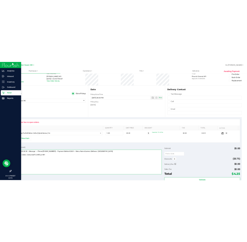
scroll to position [0, 0]
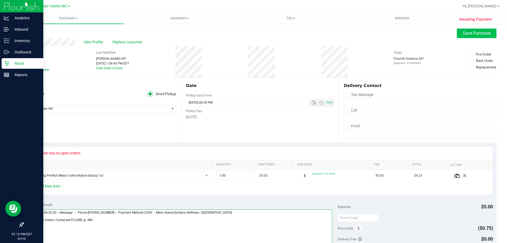
type textarea "[DATE] 09:00-20:30 -- Message: -- Phone:[PHONE_NUMBER] -- Payment Method:CASH -…"
click at [468, 38] on button "Save Purchase" at bounding box center [477, 34] width 40 height 10
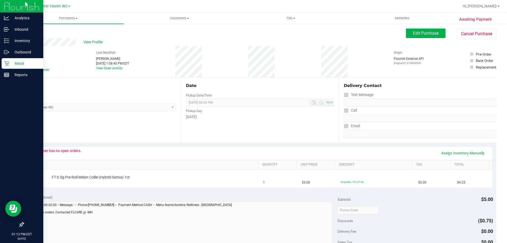
click at [91, 39] on div "View Profile" at bounding box center [214, 42] width 383 height 8
click at [91, 42] on span "View Profile" at bounding box center [93, 42] width 21 height 6
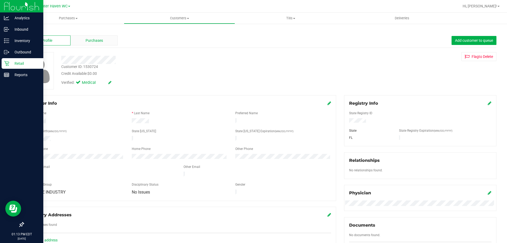
click at [99, 38] on span "Purchases" at bounding box center [94, 41] width 17 height 6
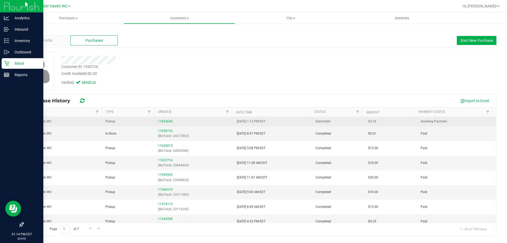
click at [134, 124] on td "Pickup" at bounding box center [128, 122] width 53 height 10
click at [159, 121] on link "11834646" at bounding box center [165, 121] width 15 height 4
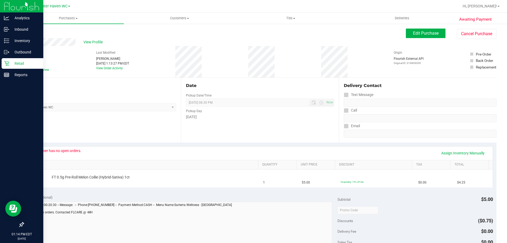
drag, startPoint x: 46, startPoint y: 52, endPoint x: 26, endPoint y: 52, distance: 20.1
click at [26, 52] on div "# 11834646 BioTrack ID: - Submitted Needs review" at bounding box center [36, 61] width 26 height 22
copy div "11834646"
click at [430, 33] on span "Edit Purchase" at bounding box center [426, 33] width 26 height 5
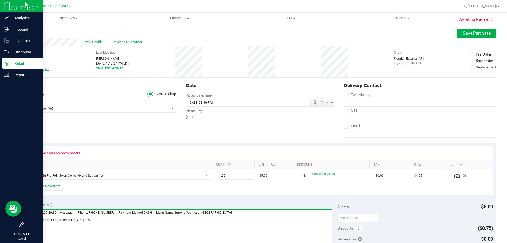
click at [85, 220] on textarea at bounding box center [180, 234] width 306 height 51
type textarea "[DATE] 09:00-20:30 -- Message: -- Phone:[PHONE_NUMBER] -- Payment Method:CASH -…"
click at [472, 32] on span "Save Purchase" at bounding box center [477, 33] width 28 height 5
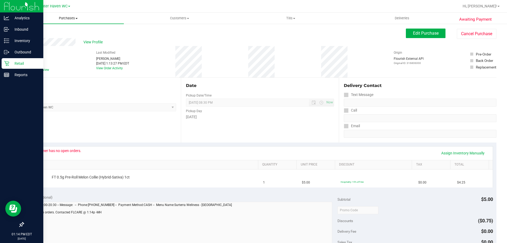
click at [74, 15] on uib-tab-heading "Purchases Summary of purchases Fulfillment All purchases" at bounding box center [68, 18] width 111 height 11
click at [75, 39] on li "Fulfillment" at bounding box center [68, 38] width 111 height 6
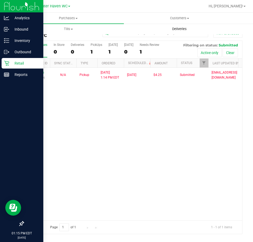
click at [186, 31] on uib-tab-heading "Deliveries" at bounding box center [179, 29] width 111 height 11
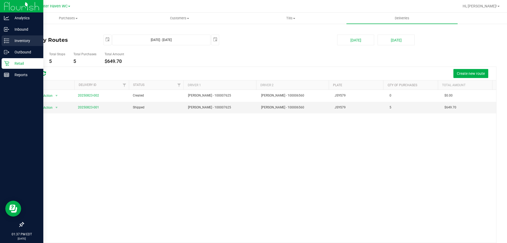
click at [29, 39] on p "Inventory" at bounding box center [25, 41] width 32 height 6
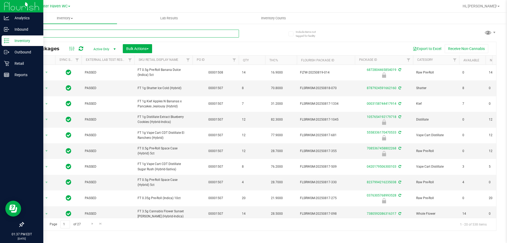
click at [137, 35] on input "text" at bounding box center [131, 34] width 216 height 8
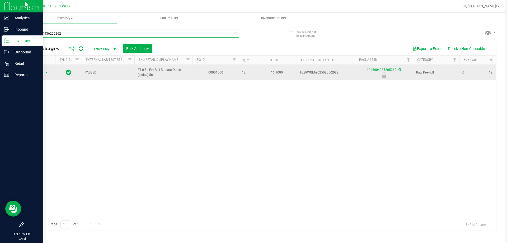
type input "1246604936205262"
click at [40, 72] on span "Action" at bounding box center [36, 72] width 14 height 7
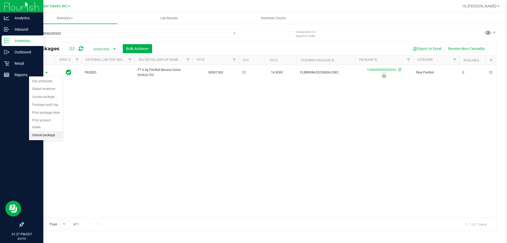
click at [52, 131] on li "Unlock package" at bounding box center [46, 135] width 34 height 8
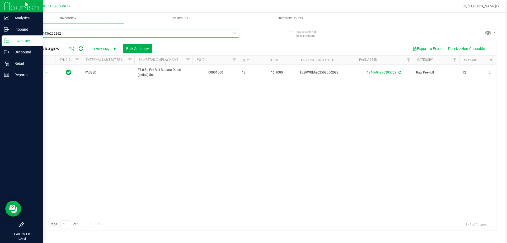
click at [153, 30] on input "1246604936205262" at bounding box center [131, 34] width 216 height 8
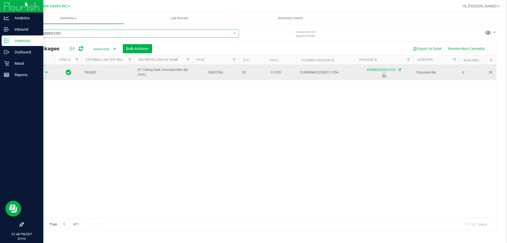
type input "4539826355312101"
click at [42, 73] on span "Action" at bounding box center [36, 72] width 14 height 7
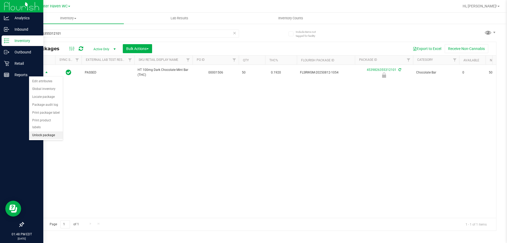
click at [45, 131] on li "Unlock package" at bounding box center [46, 135] width 34 height 8
